Goal: Task Accomplishment & Management: Manage account settings

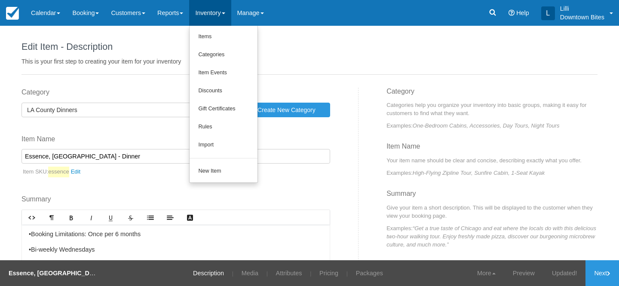
scroll to position [25, 0]
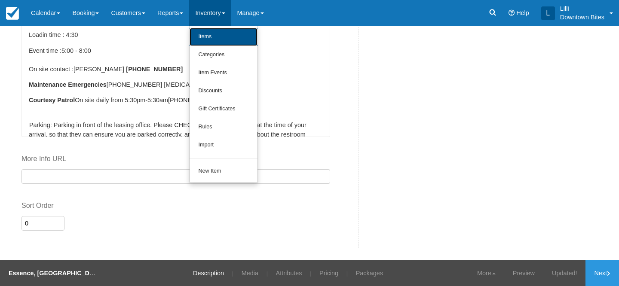
click at [208, 34] on link "Items" at bounding box center [224, 37] width 68 height 18
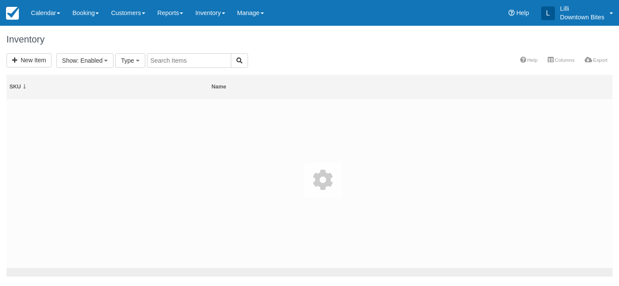
select select
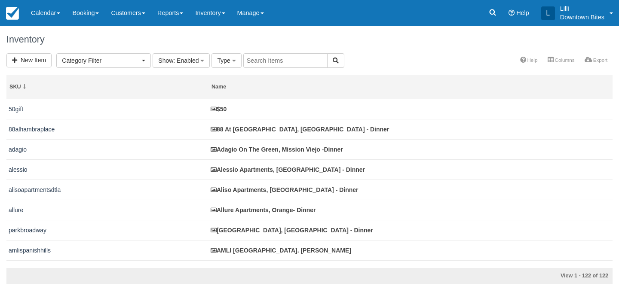
click at [253, 61] on input "text" at bounding box center [285, 60] width 84 height 15
type input "cryst"
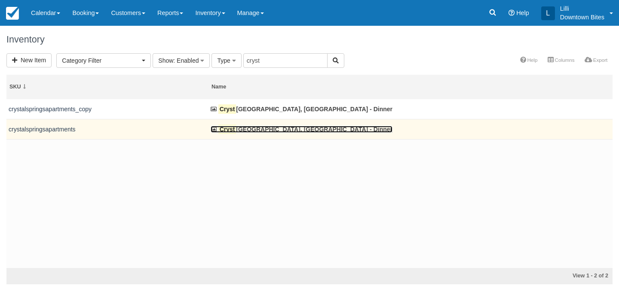
click at [259, 131] on link "Cryst al Springs, Fountain Valley - Dinner" at bounding box center [302, 129] width 182 height 7
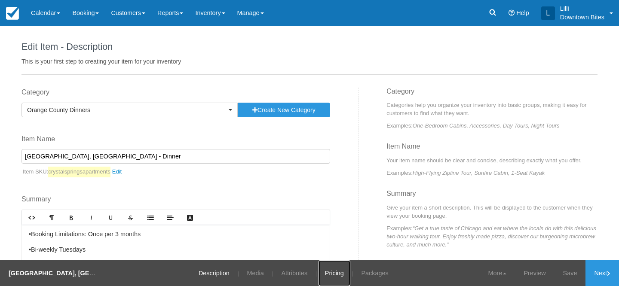
click at [328, 277] on link "Pricing" at bounding box center [335, 274] width 32 height 26
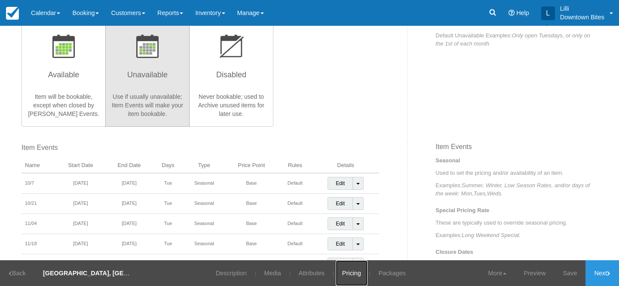
scroll to position [201, 0]
